Goal: Task Accomplishment & Management: Use online tool/utility

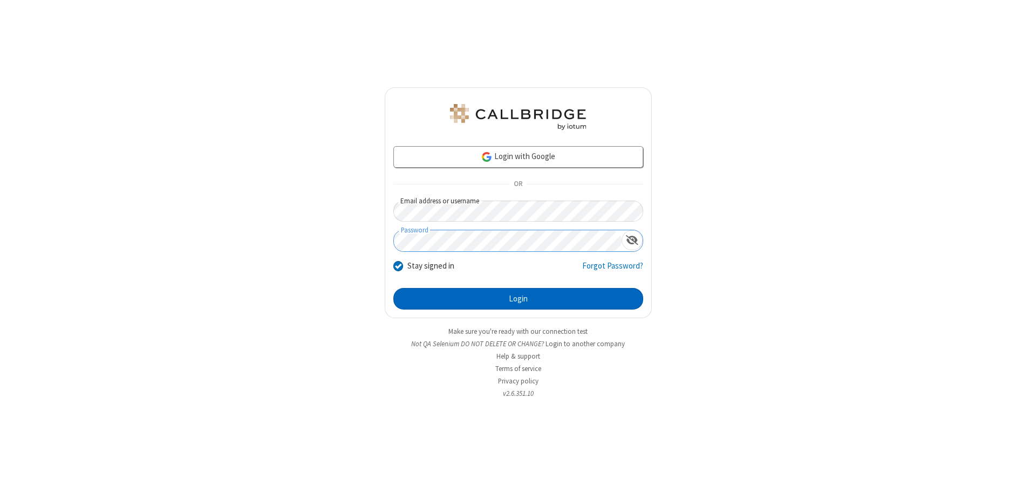
click at [518, 299] on button "Login" at bounding box center [518, 299] width 250 height 22
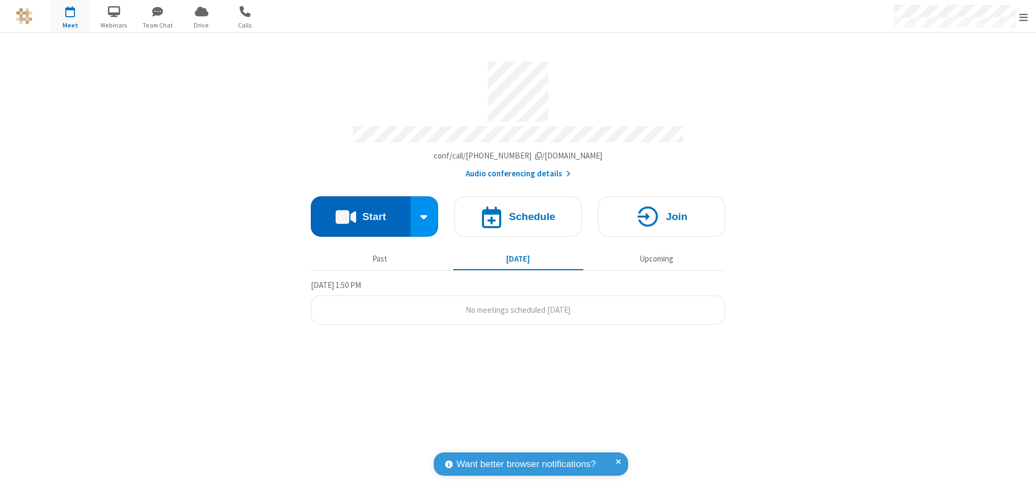
click at [360, 211] on button "Start" at bounding box center [361, 216] width 100 height 40
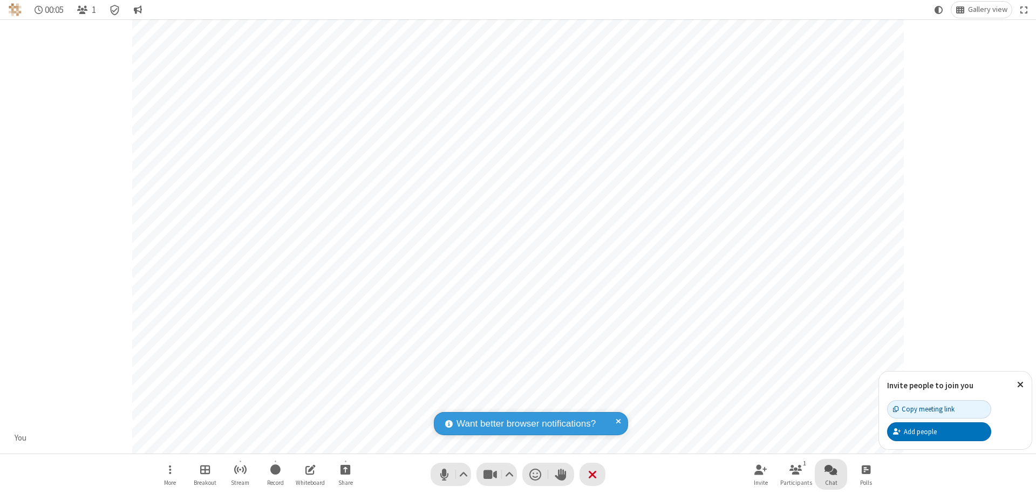
click at [831, 469] on span "Open chat" at bounding box center [830, 469] width 13 height 13
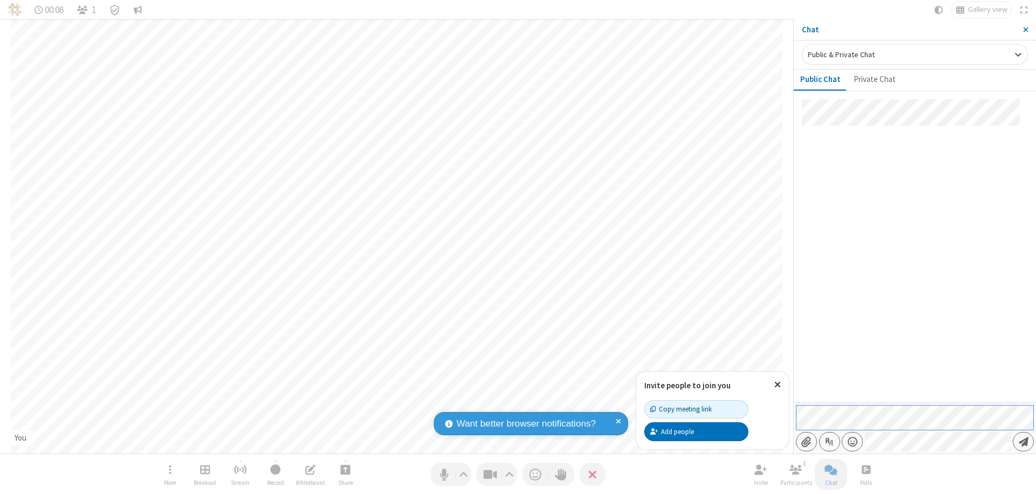
click at [1023, 442] on span "Send message" at bounding box center [1023, 441] width 10 height 11
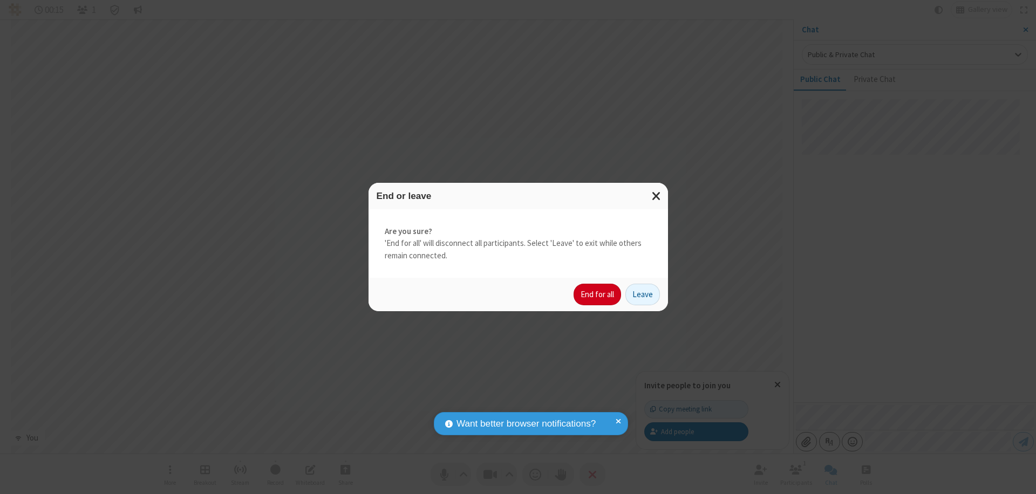
click at [598, 295] on button "End for all" at bounding box center [596, 295] width 47 height 22
